Goal: Book appointment/travel/reservation

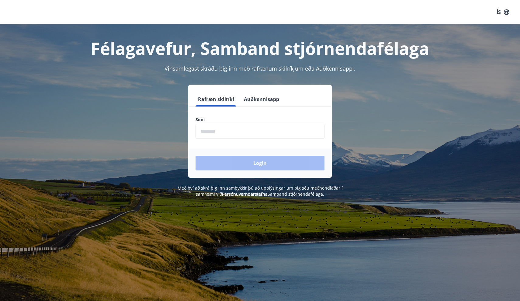
click at [222, 131] on input "phone" at bounding box center [260, 131] width 129 height 15
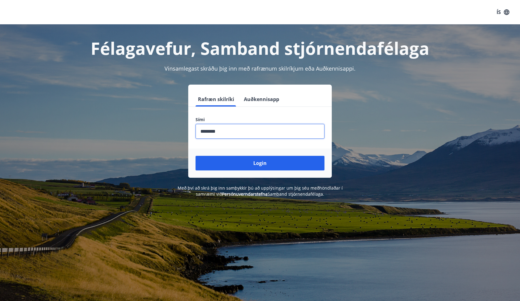
type input "********"
click at [260, 163] on button "Login" at bounding box center [260, 163] width 129 height 15
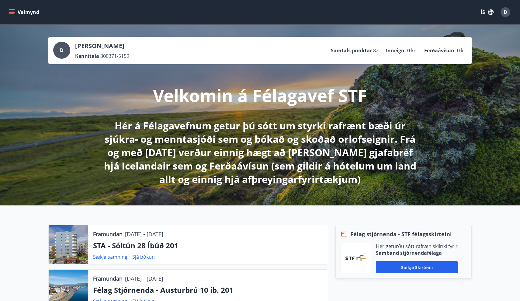
click at [11, 15] on button "Valmynd" at bounding box center [24, 12] width 34 height 11
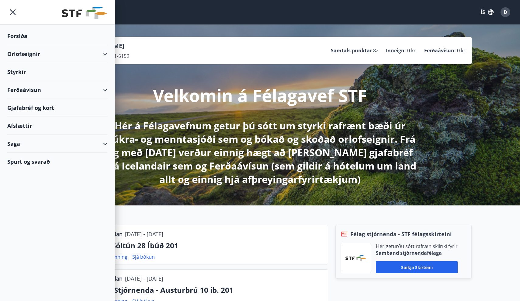
click at [101, 55] on div "Orlofseignir" at bounding box center [57, 54] width 100 height 18
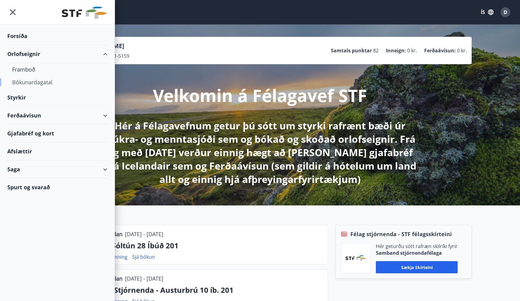
click at [34, 86] on div "Bókunardagatal" at bounding box center [57, 82] width 90 height 13
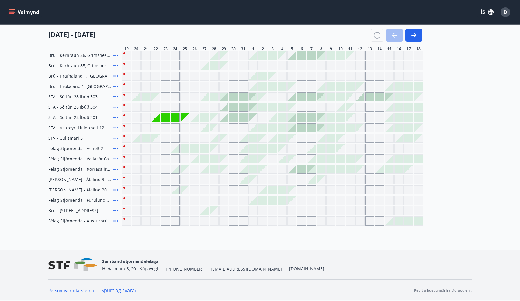
scroll to position [195, 0]
click at [194, 137] on div "Gráir dagar eru ekki bókanlegir" at bounding box center [194, 138] width 9 height 9
click at [202, 140] on div "Gráir dagar eru ekki bókanlegir" at bounding box center [204, 138] width 9 height 9
click at [262, 37] on div "19 ágúst - 18 september" at bounding box center [235, 33] width 374 height 17
click at [197, 118] on div at bounding box center [194, 117] width 9 height 9
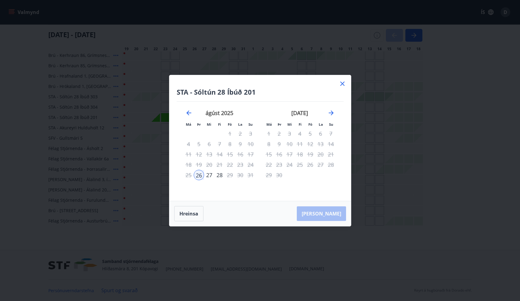
click at [209, 175] on div "27" at bounding box center [209, 175] width 10 height 10
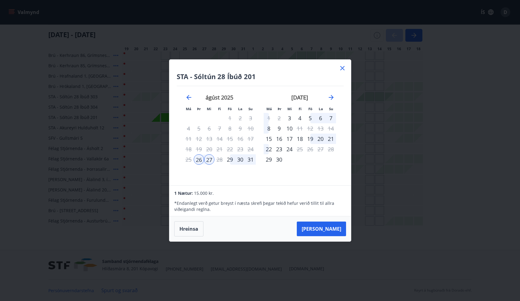
click at [342, 68] on icon at bounding box center [342, 68] width 4 height 4
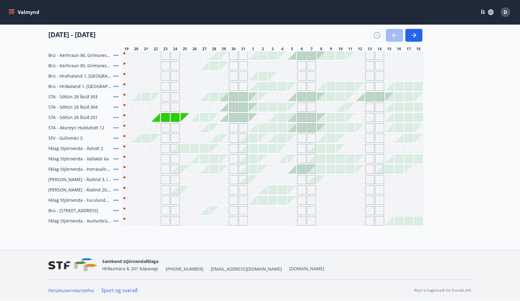
click at [185, 150] on div at bounding box center [185, 148] width 9 height 9
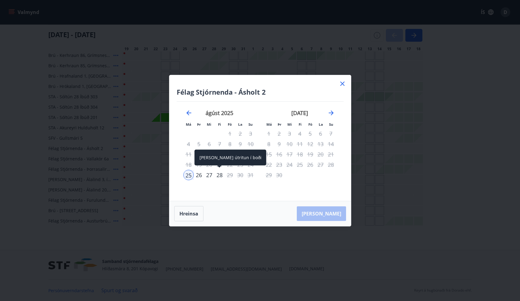
click at [220, 175] on div "28" at bounding box center [219, 175] width 10 height 10
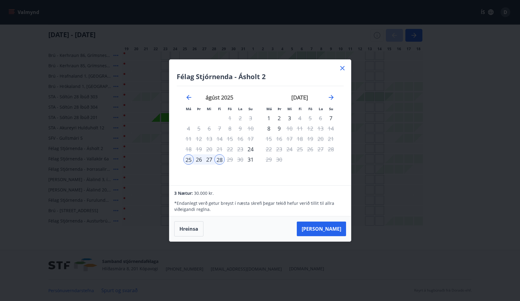
click at [341, 67] on icon at bounding box center [342, 68] width 4 height 4
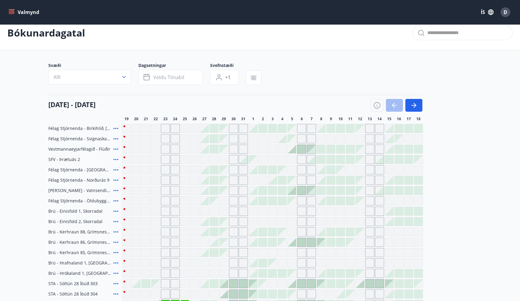
scroll to position [9, 0]
click at [10, 13] on icon "menu" at bounding box center [11, 13] width 5 height 1
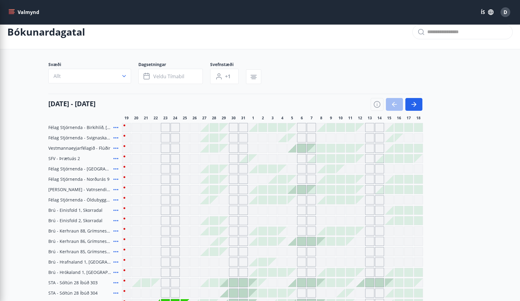
click at [287, 84] on div "Svæði Allt Dagsetningar Veldu tímabil Svefnstæði +1" at bounding box center [259, 73] width 423 height 25
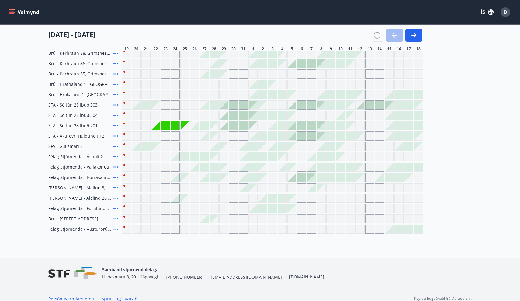
scroll to position [188, 0]
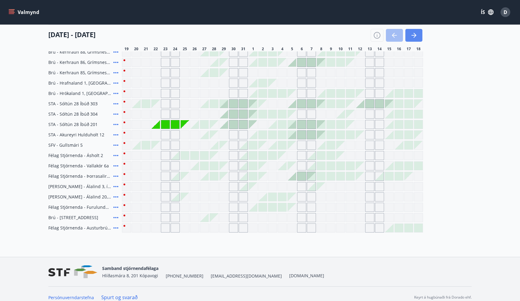
click at [412, 36] on icon "button" at bounding box center [413, 35] width 7 height 7
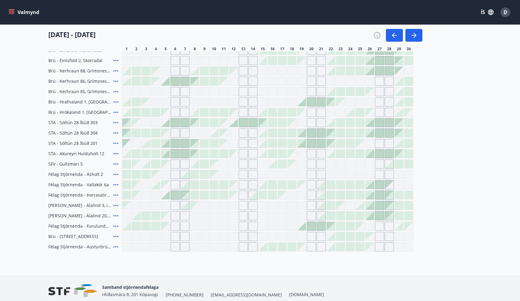
scroll to position [171, 0]
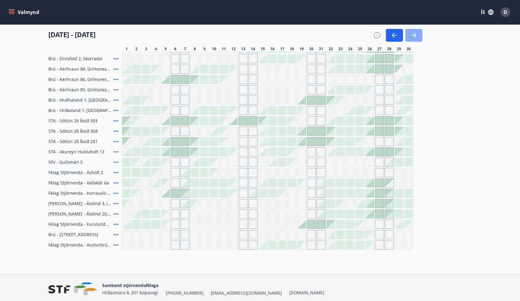
click at [418, 35] on button "button" at bounding box center [413, 35] width 17 height 13
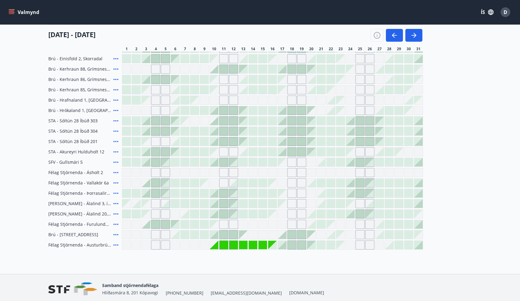
click at [273, 248] on div at bounding box center [272, 245] width 9 height 9
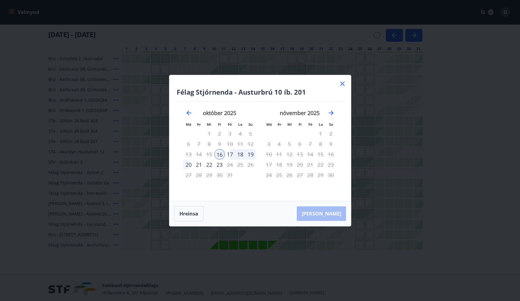
click at [188, 165] on div "20" at bounding box center [188, 164] width 10 height 10
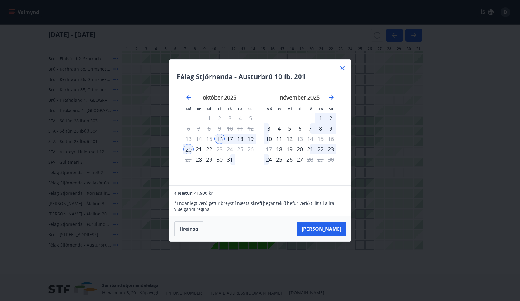
click at [342, 68] on icon at bounding box center [342, 68] width 4 height 4
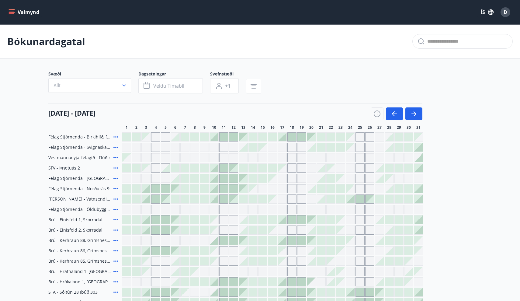
scroll to position [0, 0]
